Goal: Information Seeking & Learning: Learn about a topic

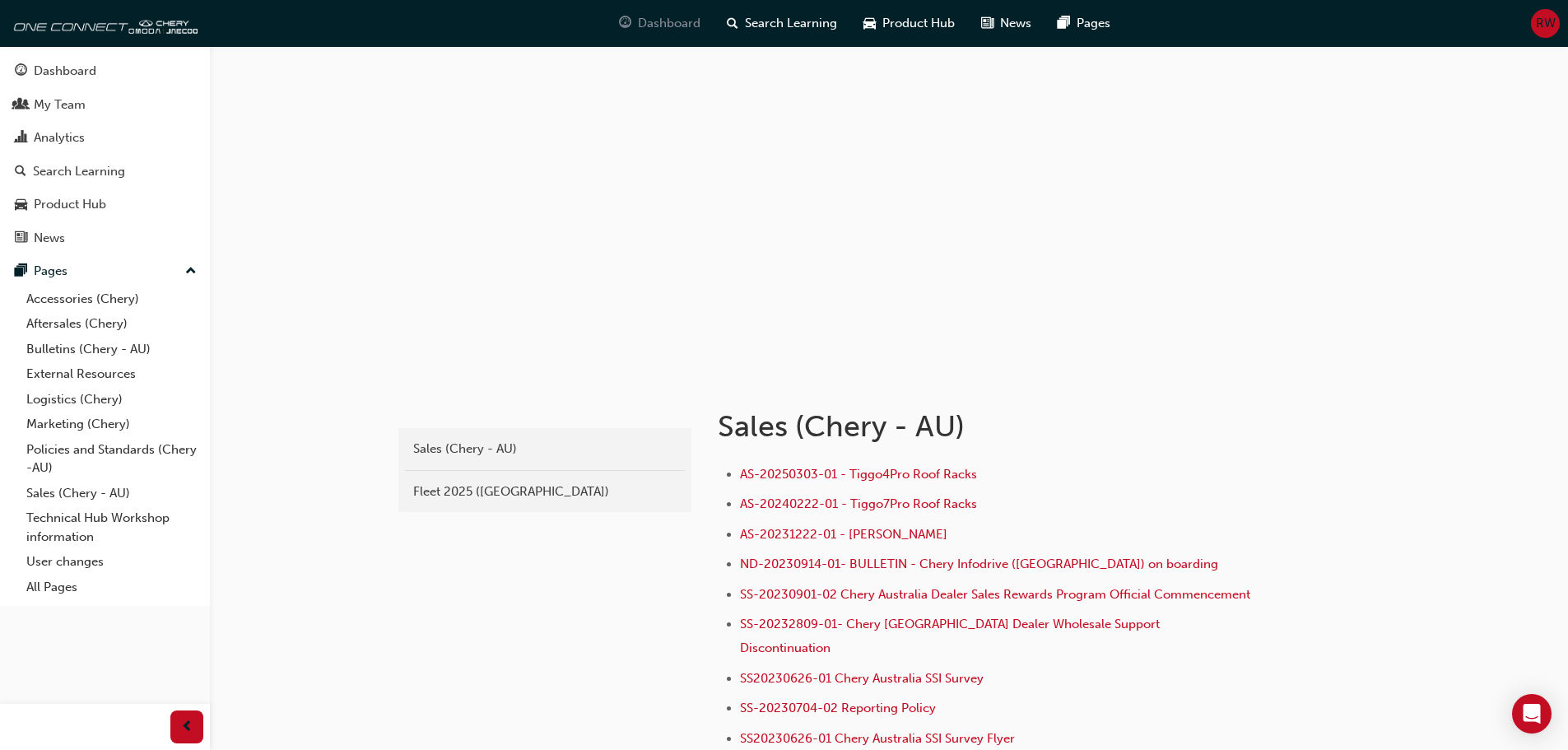
click at [666, 25] on span "Dashboard" at bounding box center [669, 24] width 63 height 19
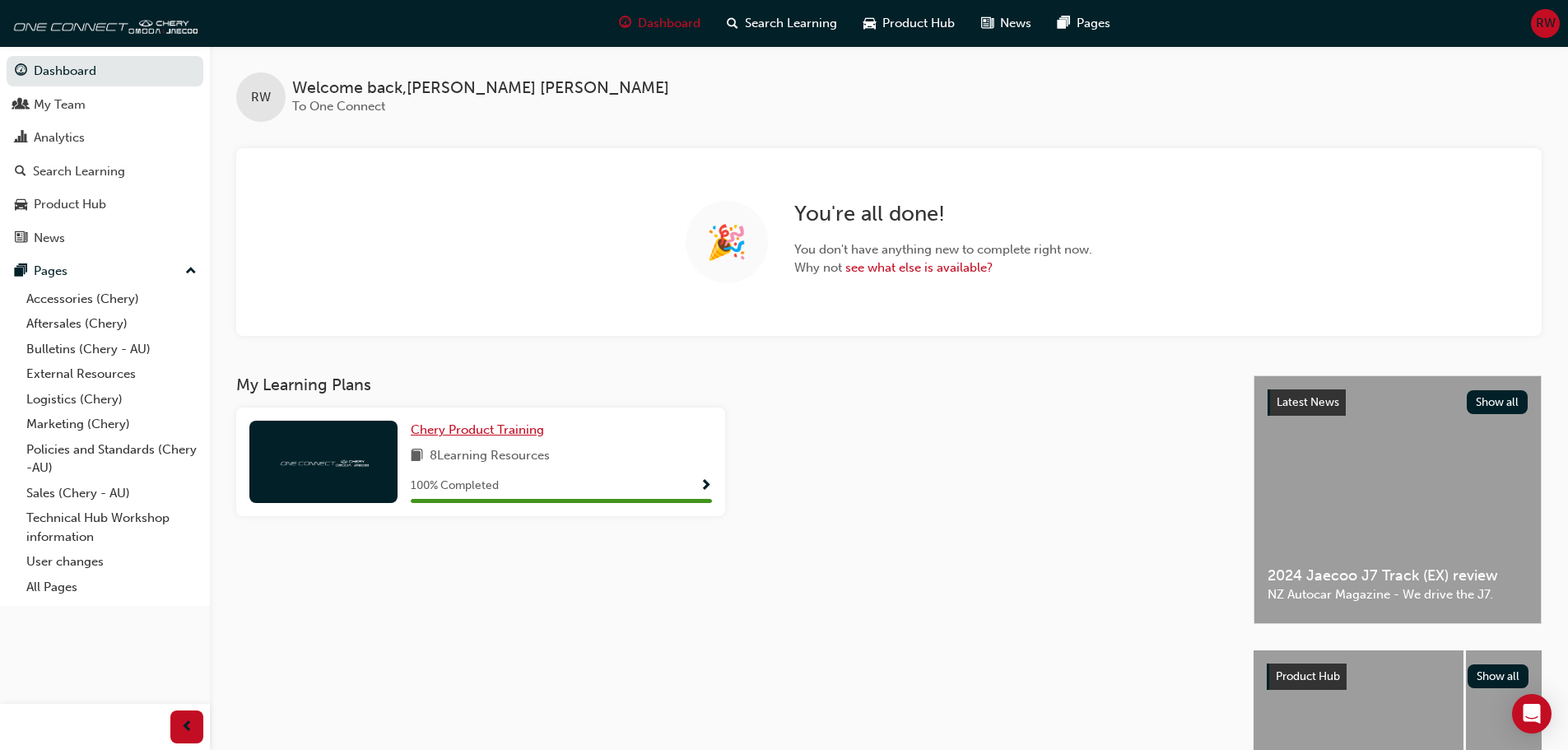
click at [453, 431] on span "Chery Product Training" at bounding box center [477, 430] width 133 height 15
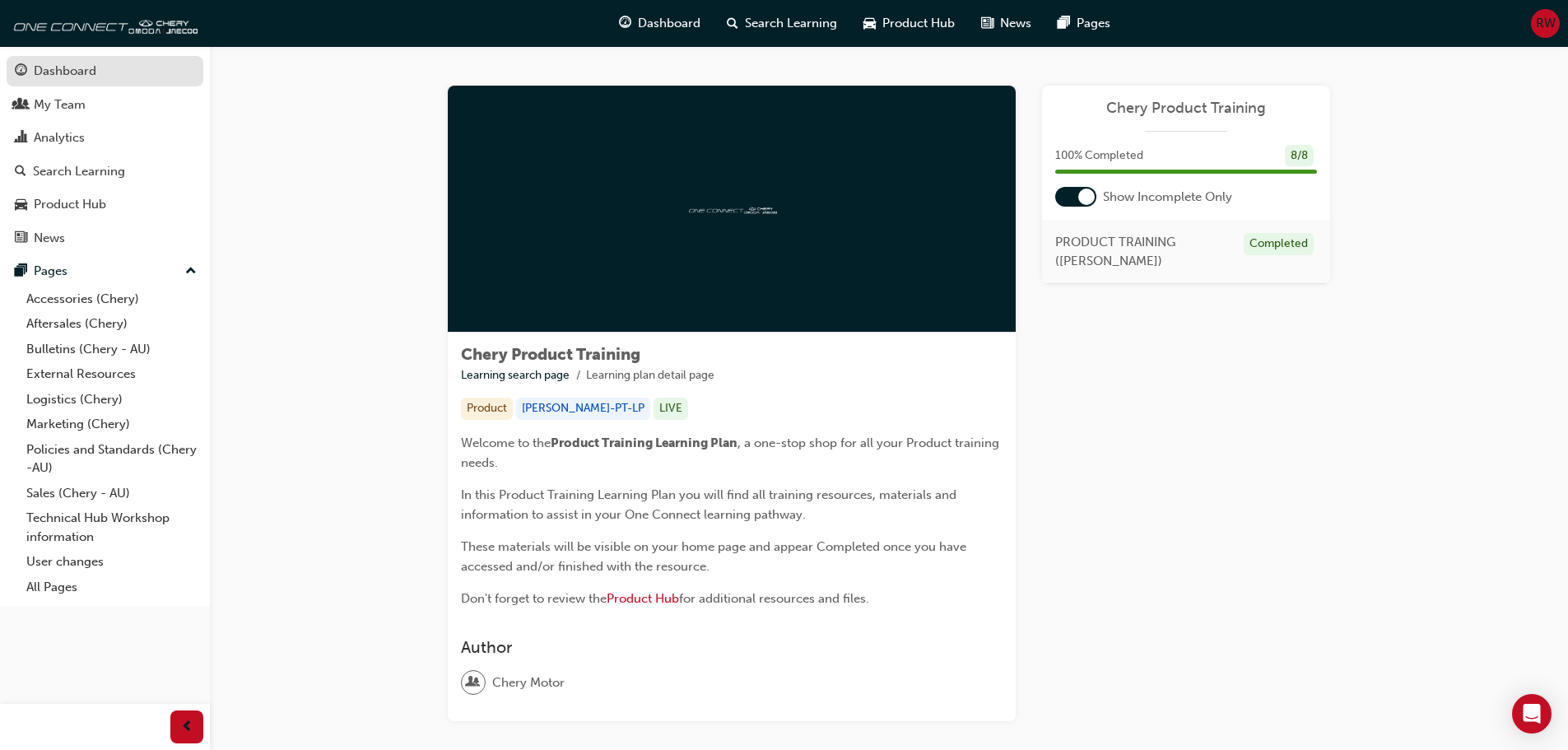
click at [62, 60] on link "Dashboard" at bounding box center [105, 71] width 197 height 30
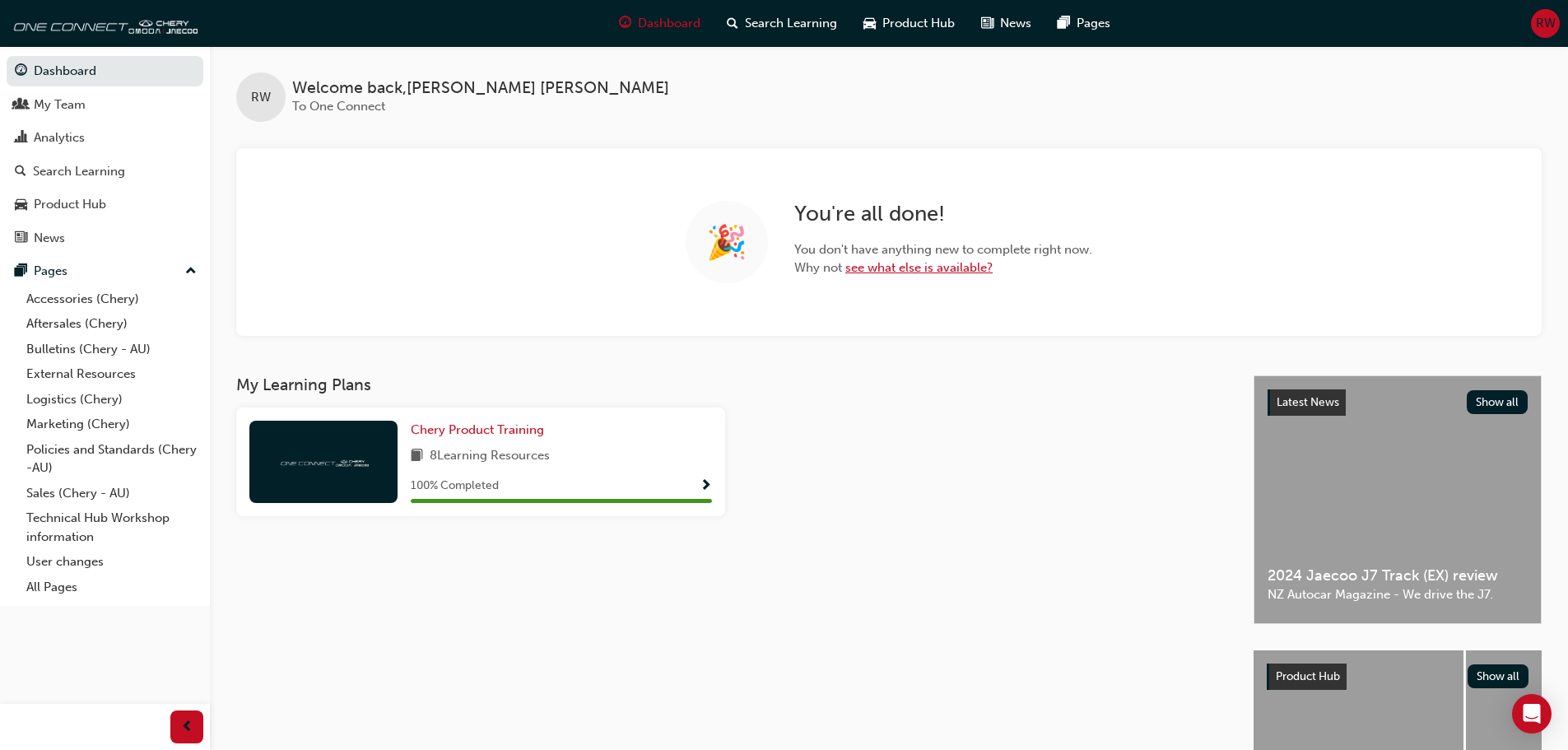
click at [898, 272] on link "see what else is available?" at bounding box center [919, 268] width 147 height 15
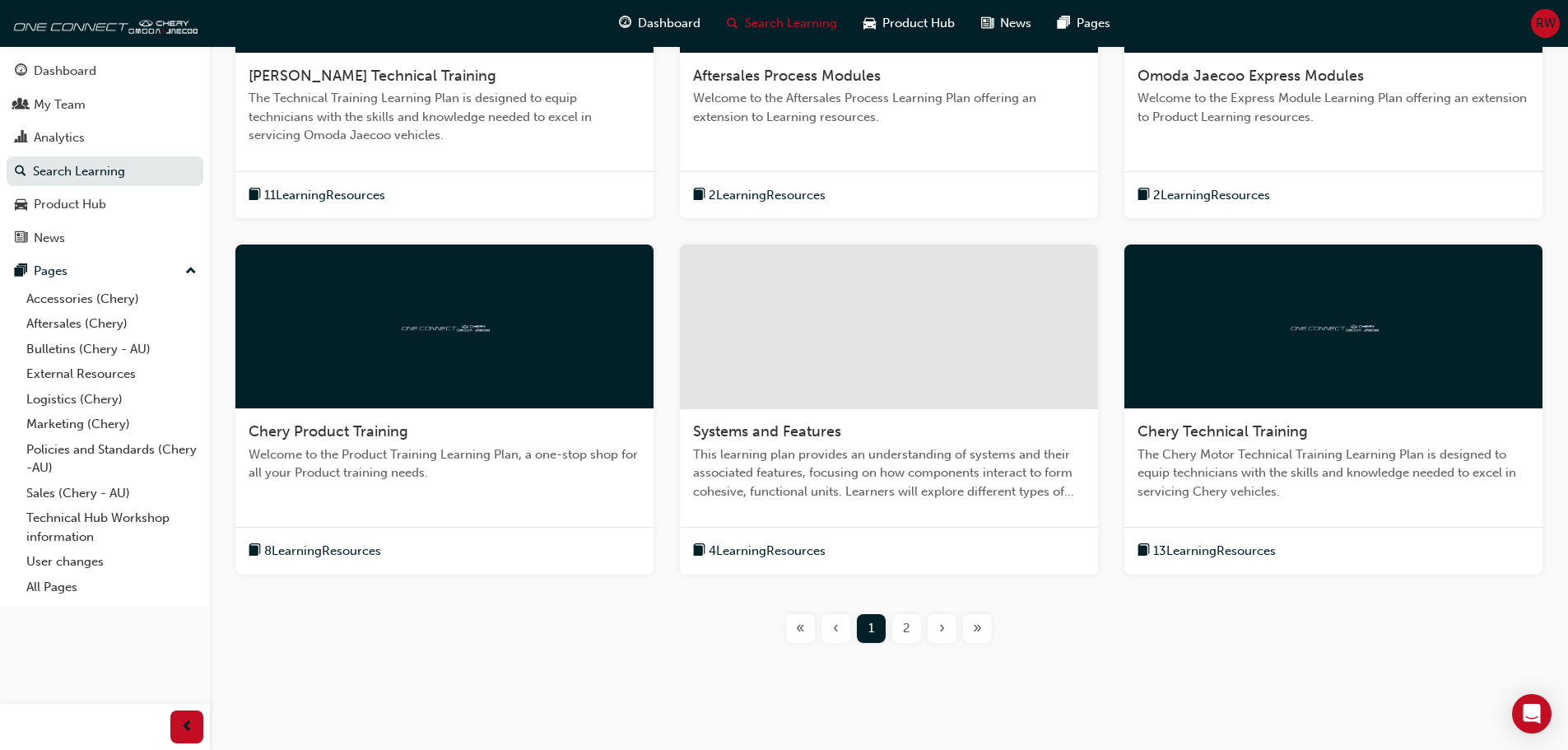
scroll to position [494, 0]
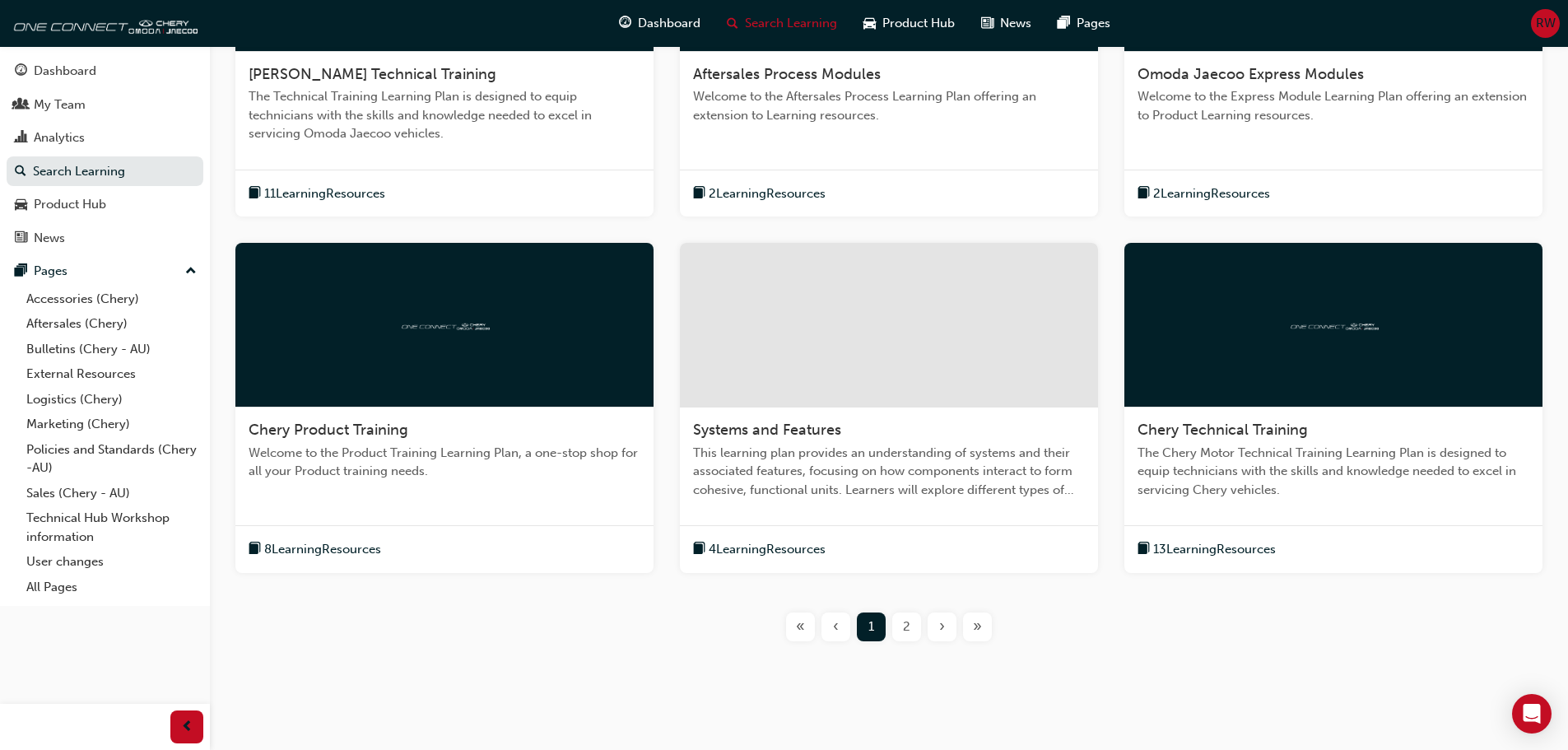
click at [912, 625] on div "2" at bounding box center [907, 626] width 29 height 29
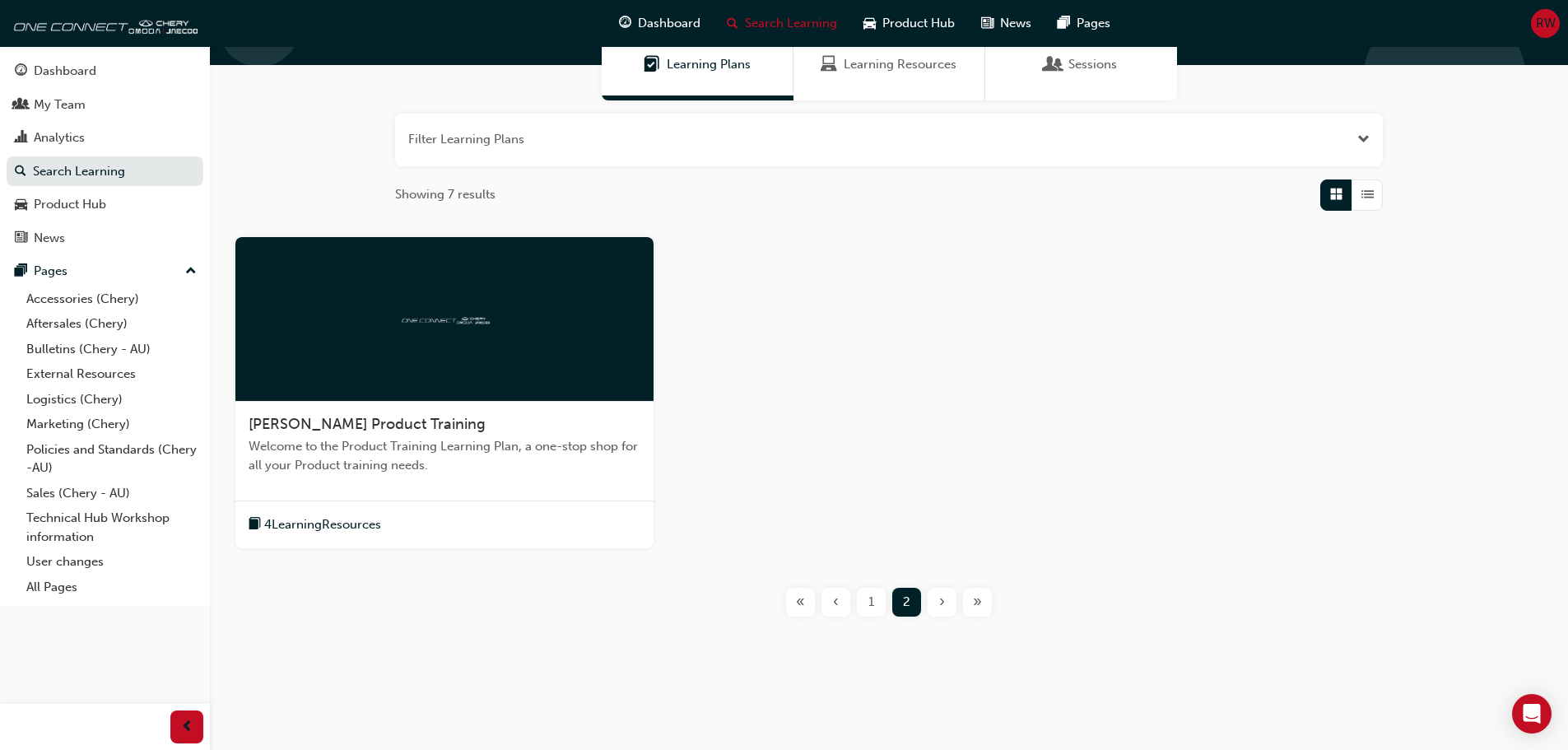
scroll to position [144, 0]
click at [70, 69] on div "Dashboard" at bounding box center [66, 71] width 63 height 19
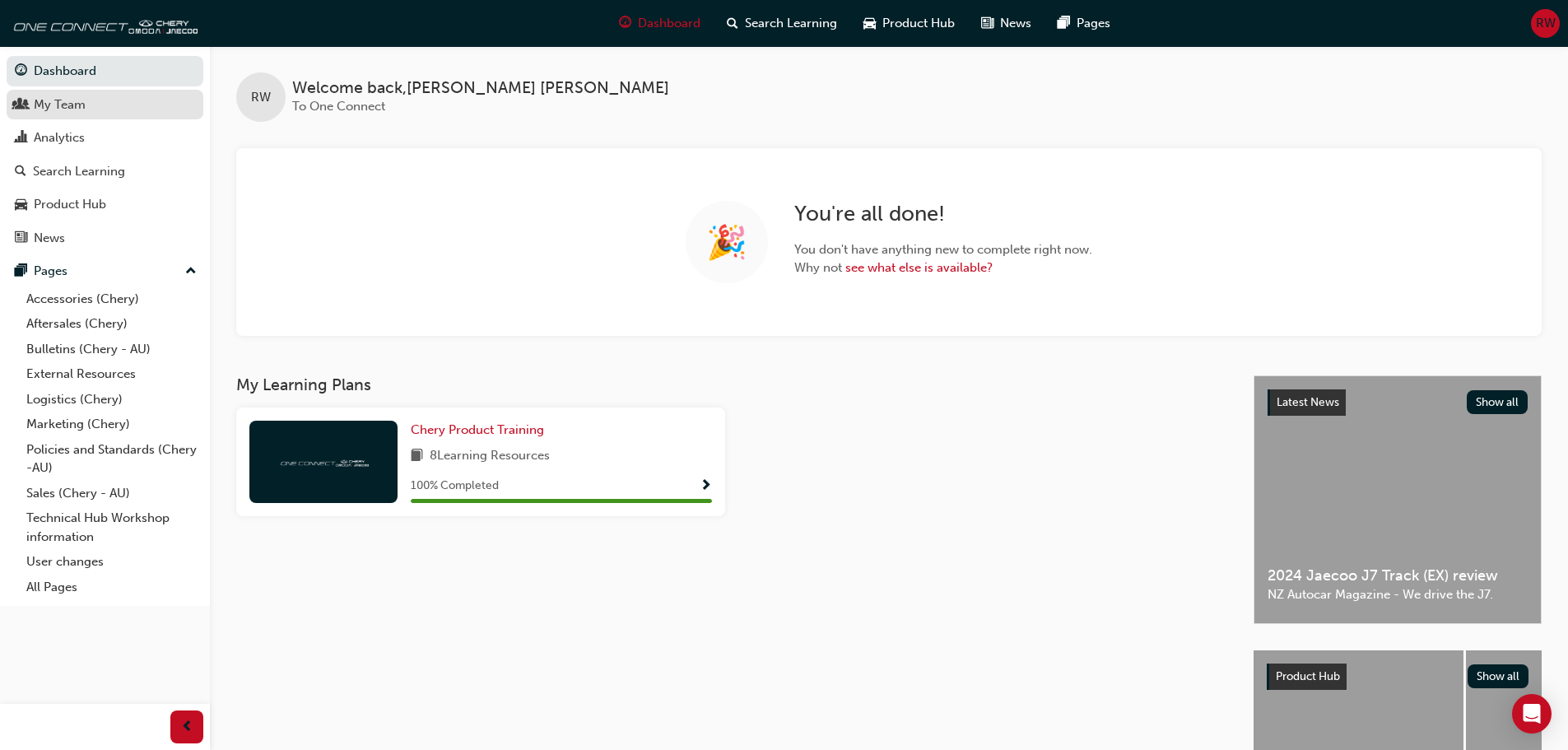
click at [72, 106] on div "My Team" at bounding box center [60, 105] width 52 height 19
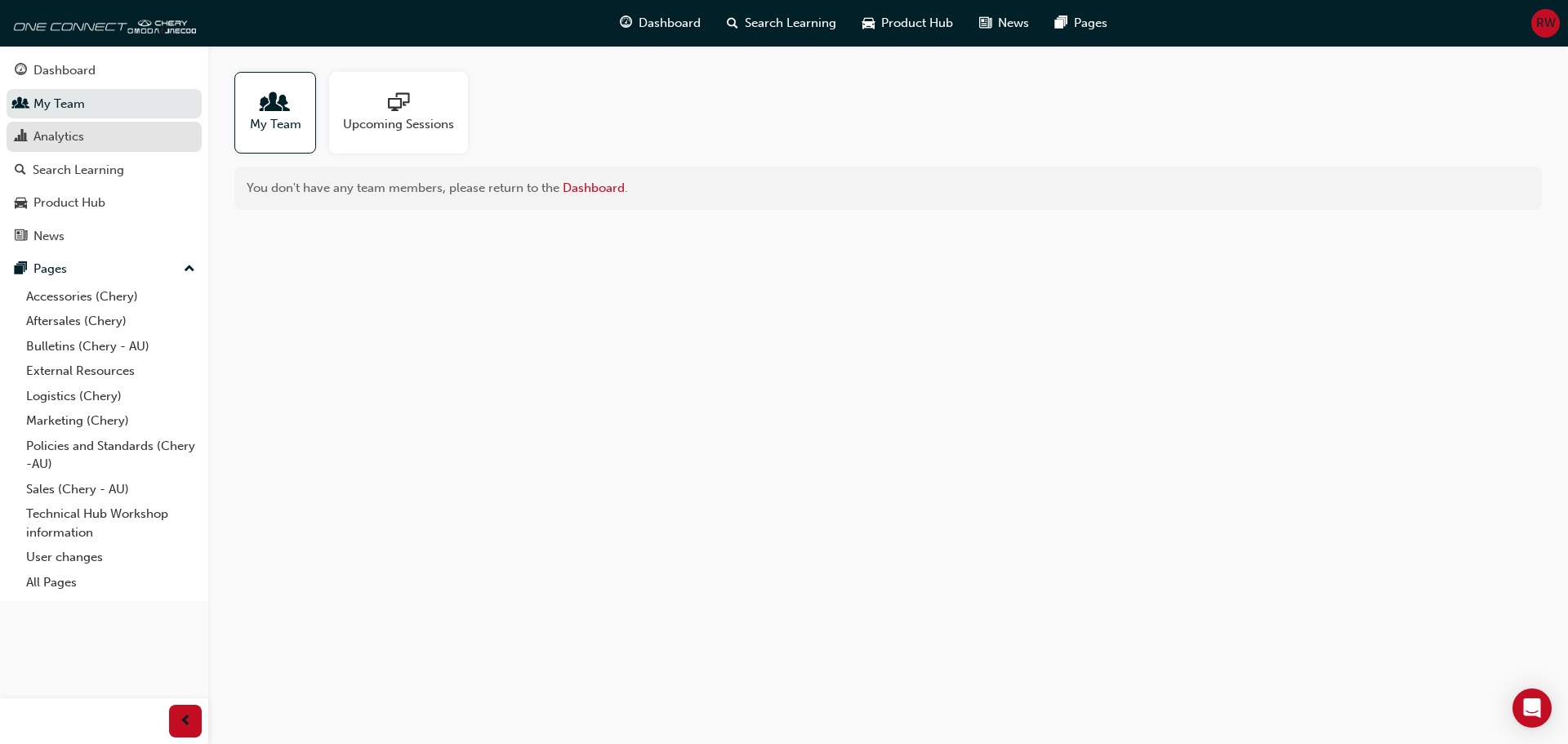
click at [70, 137] on div "Analytics" at bounding box center [59, 137] width 51 height 19
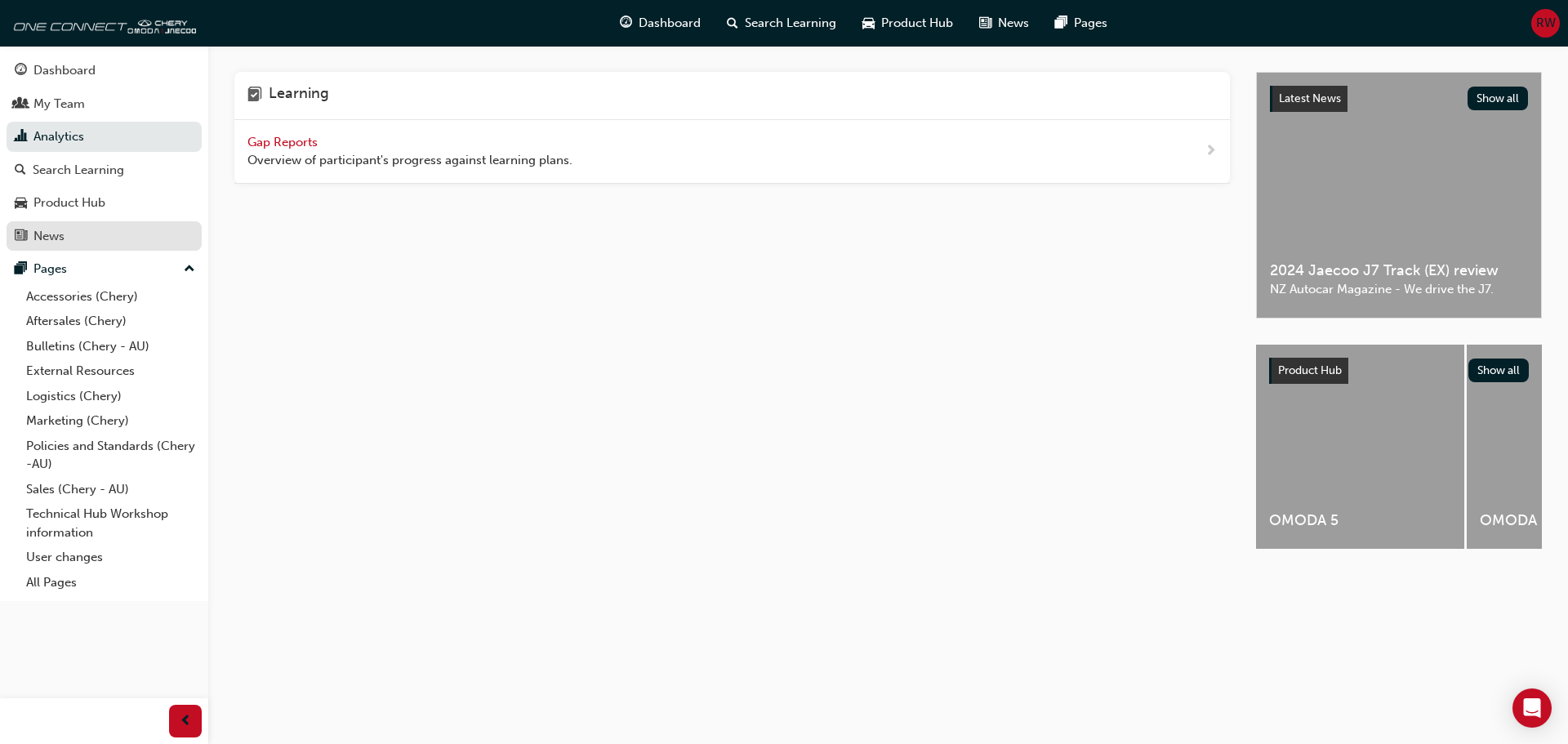
click at [68, 236] on div "News" at bounding box center [105, 237] width 179 height 21
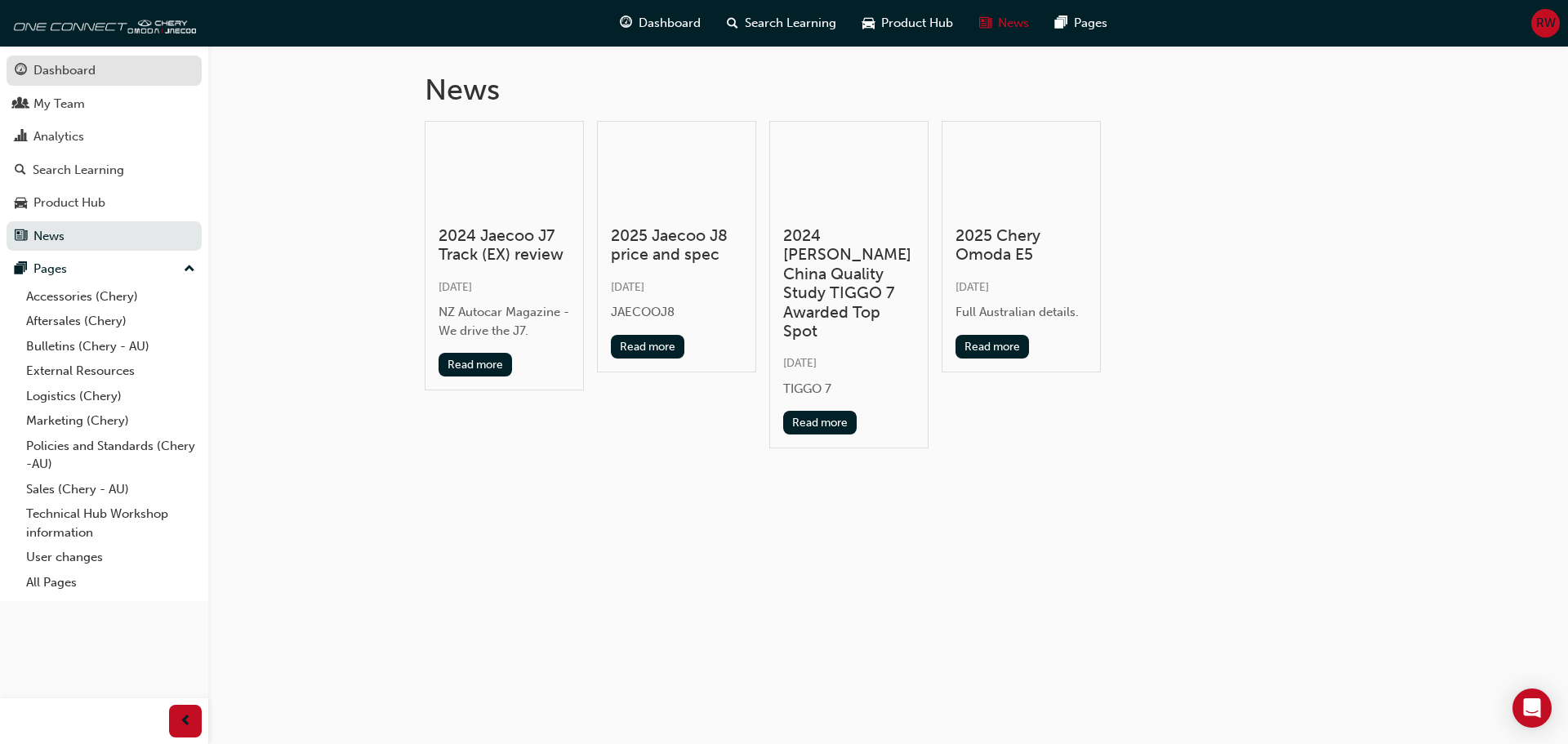
click at [43, 64] on div "Dashboard" at bounding box center [65, 71] width 62 height 19
